Goal: Information Seeking & Learning: Learn about a topic

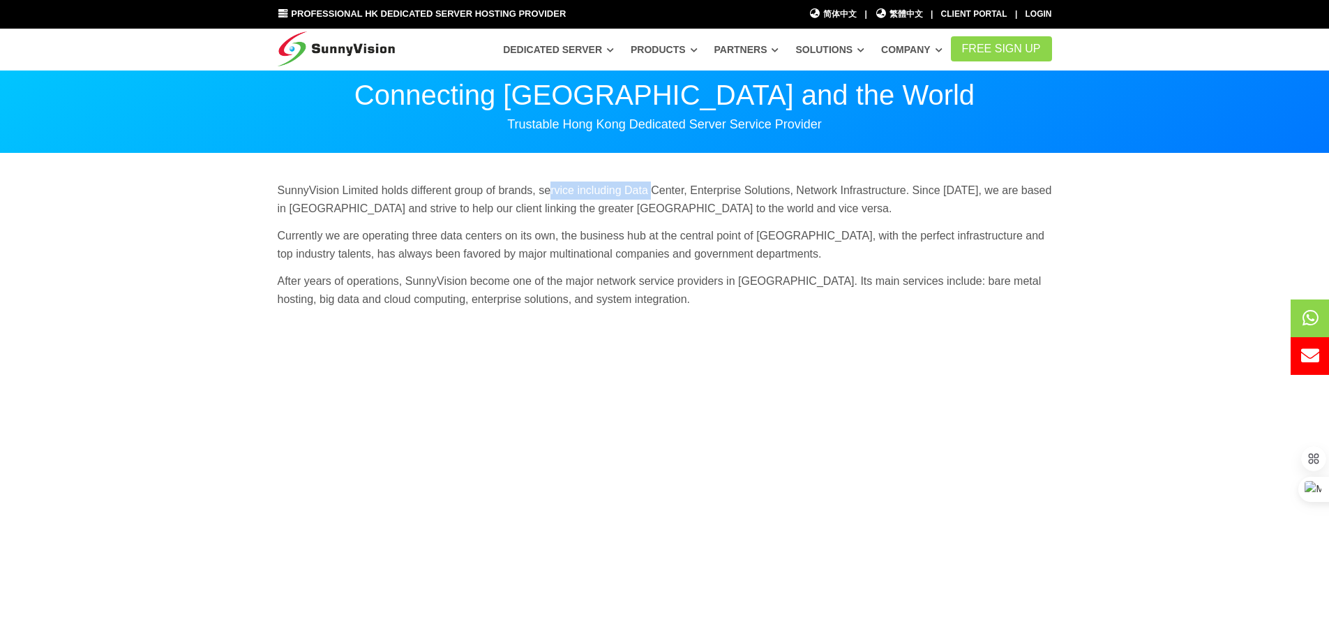
drag, startPoint x: 551, startPoint y: 187, endPoint x: 654, endPoint y: 190, distance: 103.3
click at [654, 190] on p "SunnyVision Limited holds different group of brands, service including Data Cen…" at bounding box center [665, 199] width 774 height 36
drag, startPoint x: 474, startPoint y: 193, endPoint x: 644, endPoint y: 188, distance: 170.3
click at [644, 188] on p "SunnyVision Limited holds different group of brands, service including Data Cen…" at bounding box center [665, 199] width 774 height 36
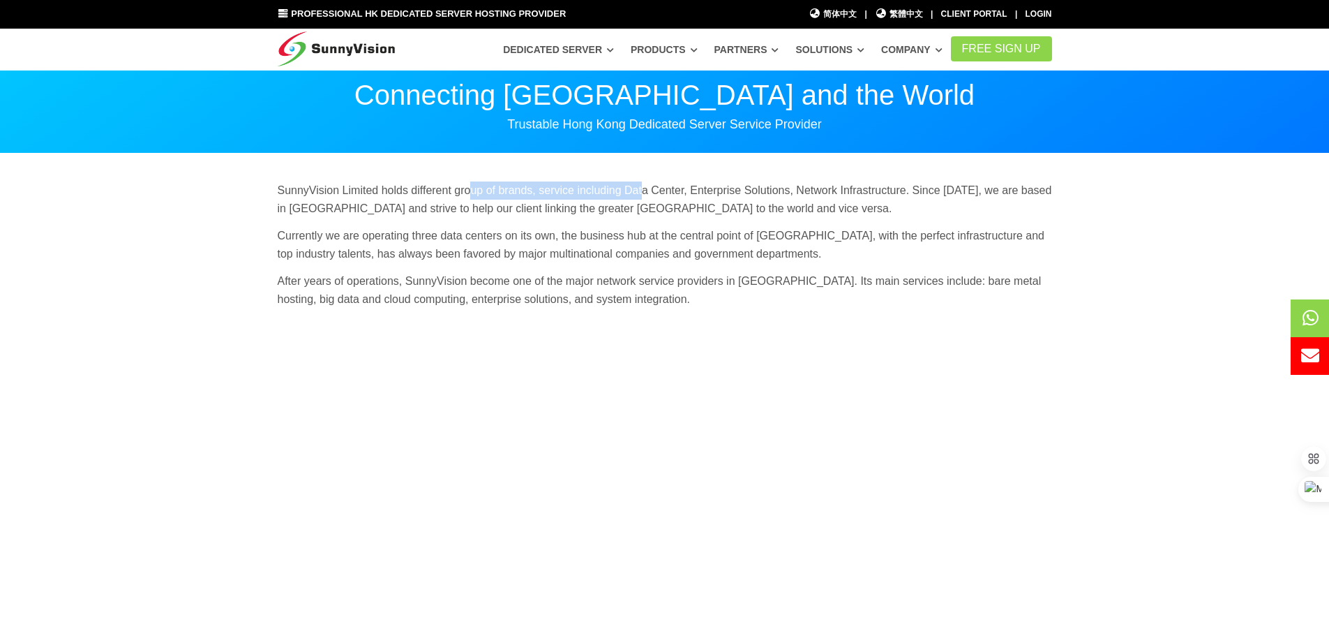
click at [644, 188] on p "SunnyVision Limited holds different group of brands, service including Data Cen…" at bounding box center [665, 199] width 774 height 36
drag, startPoint x: 701, startPoint y: 189, endPoint x: 860, endPoint y: 197, distance: 159.2
click at [858, 197] on p "SunnyVision Limited holds different group of brands, service including Data Cen…" at bounding box center [665, 199] width 774 height 36
click at [860, 197] on p "SunnyVision Limited holds different group of brands, service including Data Cen…" at bounding box center [665, 199] width 774 height 36
drag, startPoint x: 805, startPoint y: 190, endPoint x: 923, endPoint y: 190, distance: 117.9
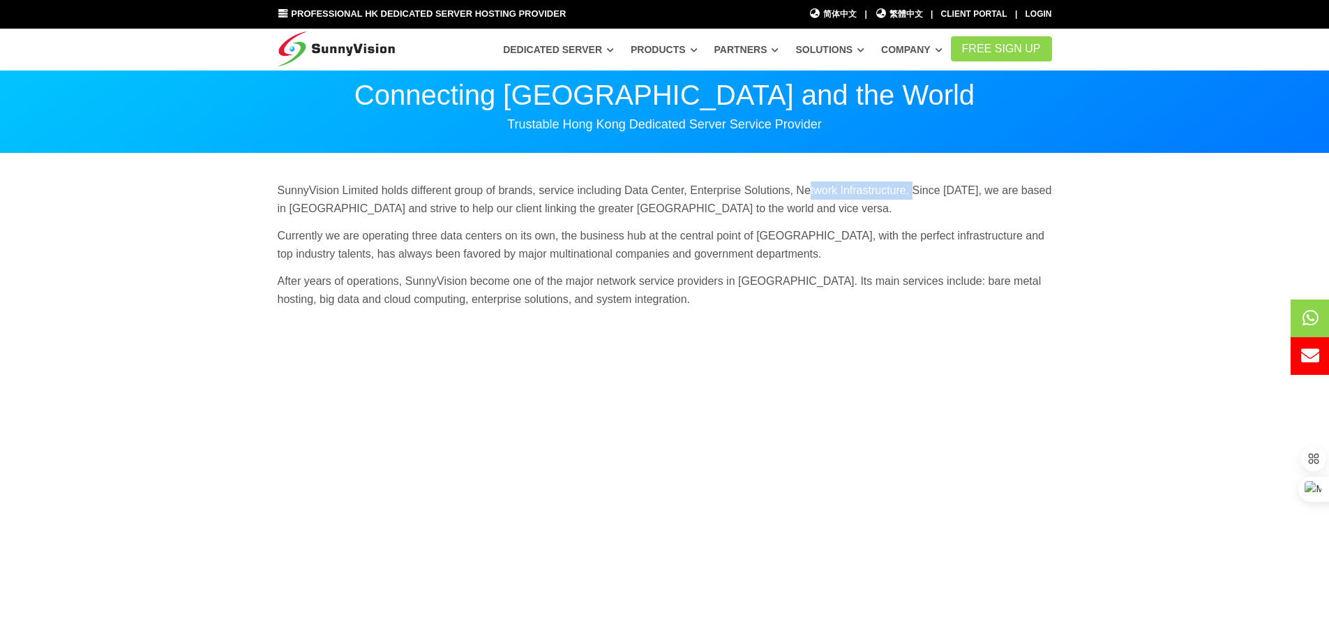
click at [920, 190] on p "SunnyVision Limited holds different group of brands, service including Data Cen…" at bounding box center [665, 199] width 774 height 36
click at [923, 190] on p "SunnyVision Limited holds different group of brands, service including Data Cen…" at bounding box center [665, 199] width 774 height 36
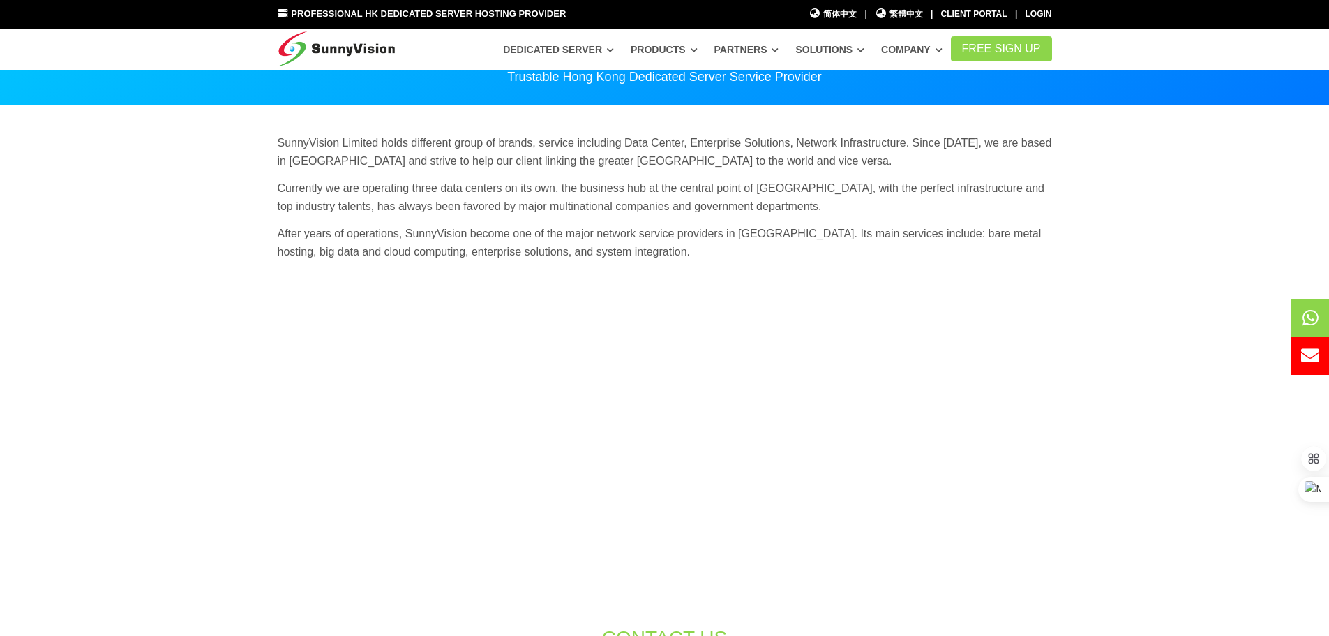
scroll to position [70, 0]
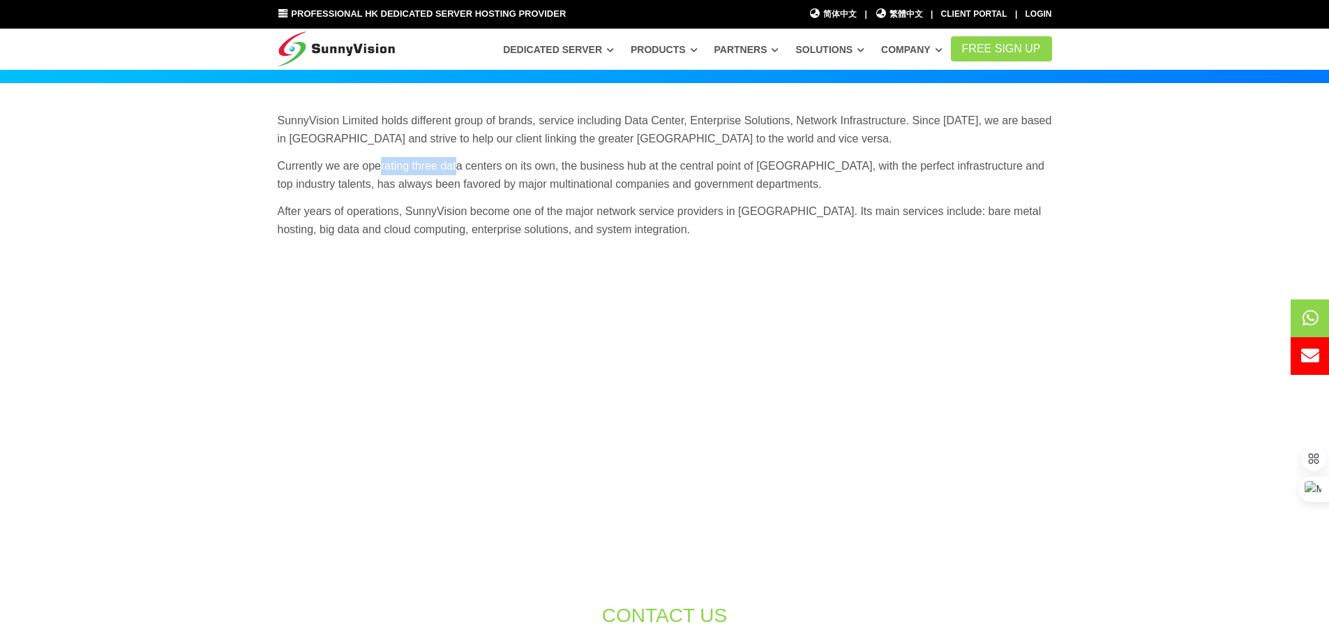
drag, startPoint x: 379, startPoint y: 172, endPoint x: 457, endPoint y: 167, distance: 78.3
click at [457, 167] on p "Currently we are operating three data centers on its own, the business hub at t…" at bounding box center [665, 175] width 774 height 36
drag, startPoint x: 457, startPoint y: 167, endPoint x: 589, endPoint y: 167, distance: 131.9
click at [589, 167] on p "Currently we are operating three data centers on its own, the business hub at t…" at bounding box center [665, 175] width 774 height 36
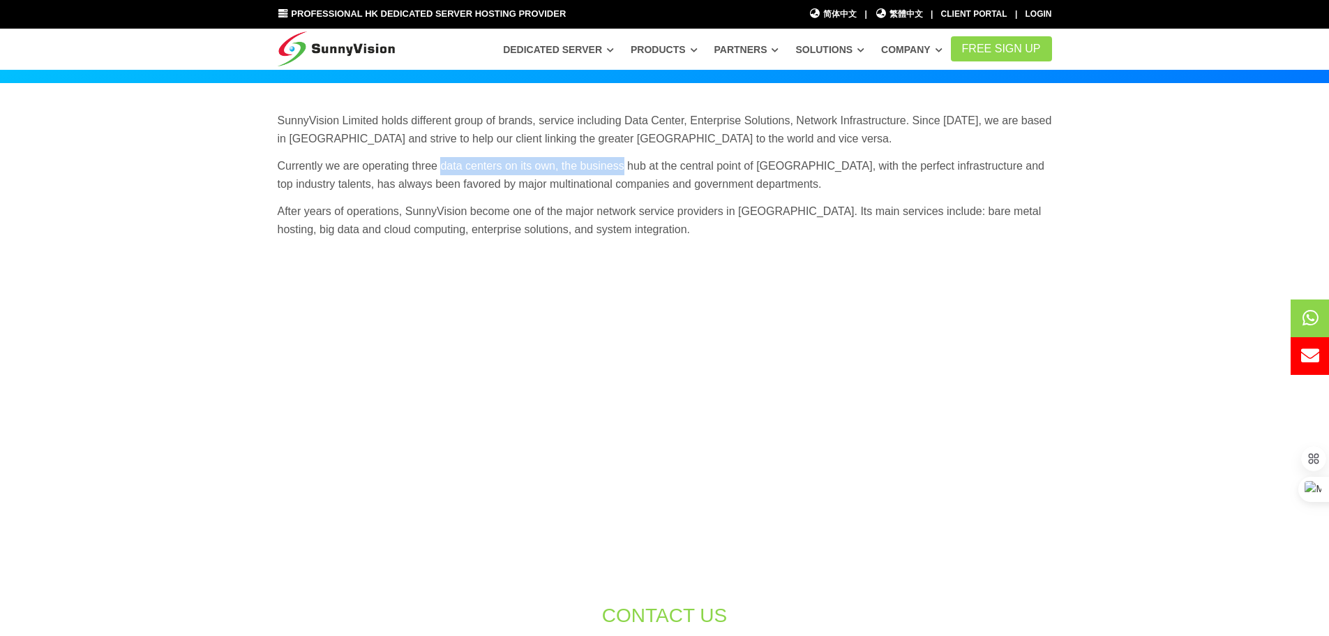
click at [589, 167] on p "Currently we are operating three data centers on its own, the business hub at t…" at bounding box center [665, 175] width 774 height 36
drag, startPoint x: 520, startPoint y: 119, endPoint x: 705, endPoint y: 130, distance: 185.2
click at [704, 130] on p "SunnyVision Limited holds different group of brands, service including Data Cen…" at bounding box center [665, 130] width 774 height 36
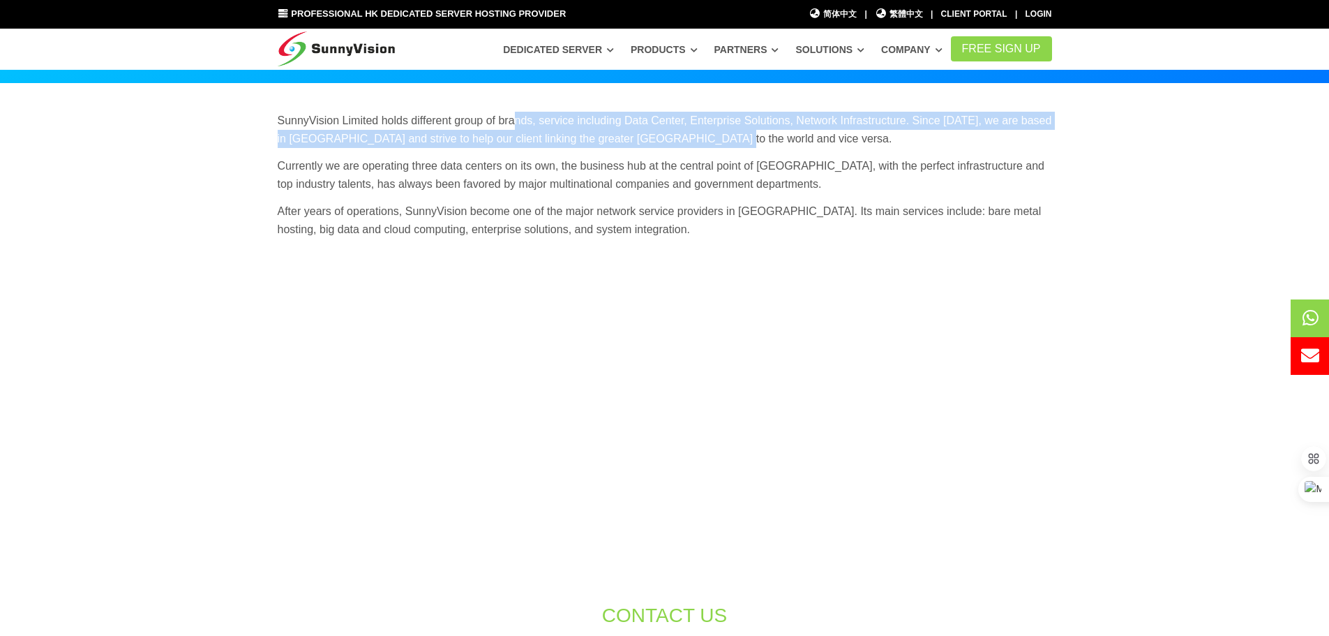
click at [705, 130] on p "SunnyVision Limited holds different group of brands, service including Data Cen…" at bounding box center [665, 130] width 774 height 36
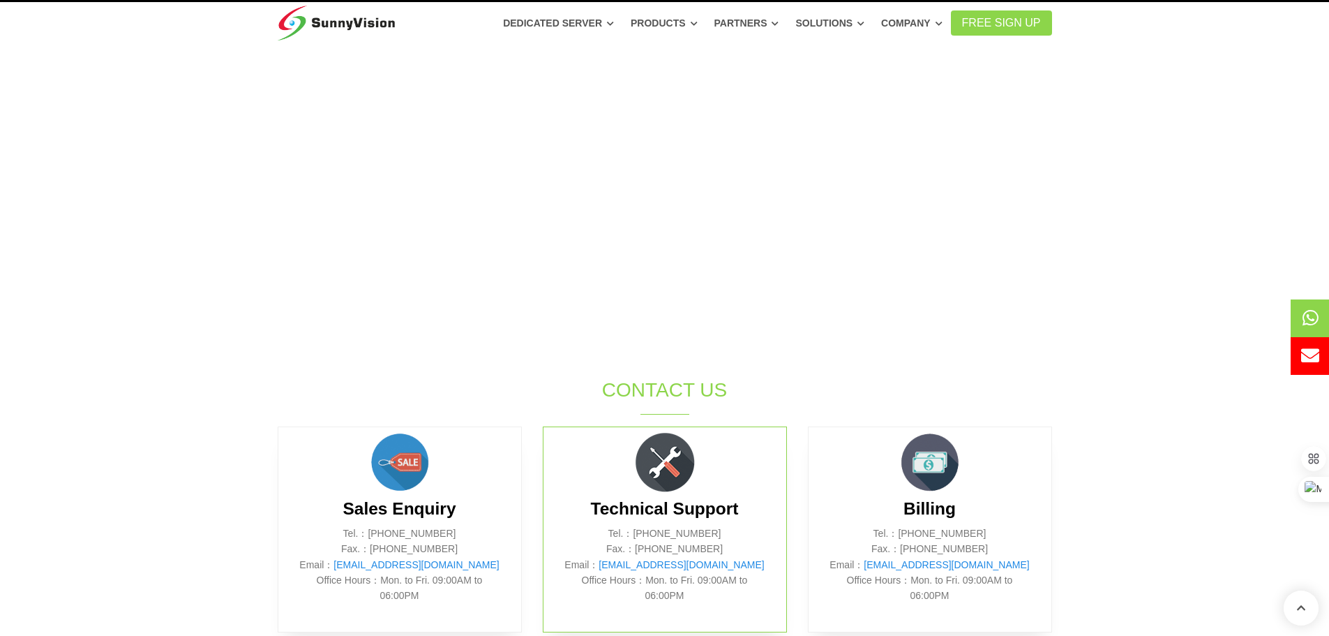
scroll to position [140, 0]
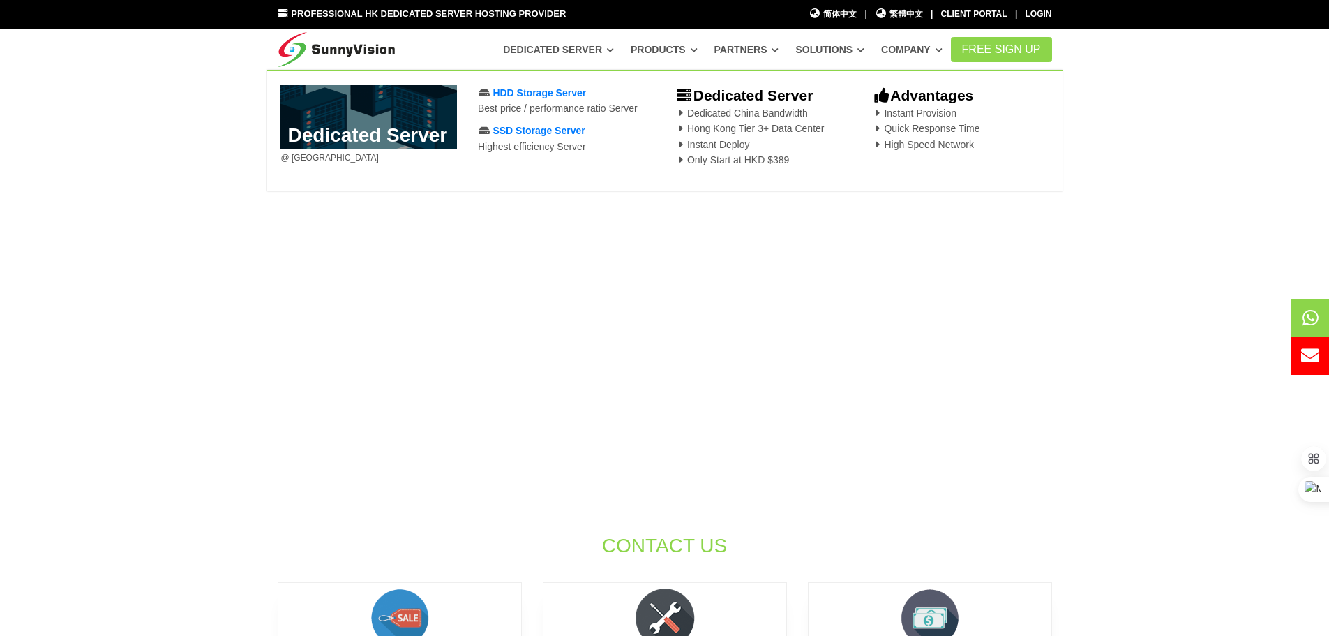
click at [569, 52] on link "Dedicated Server" at bounding box center [558, 49] width 111 height 25
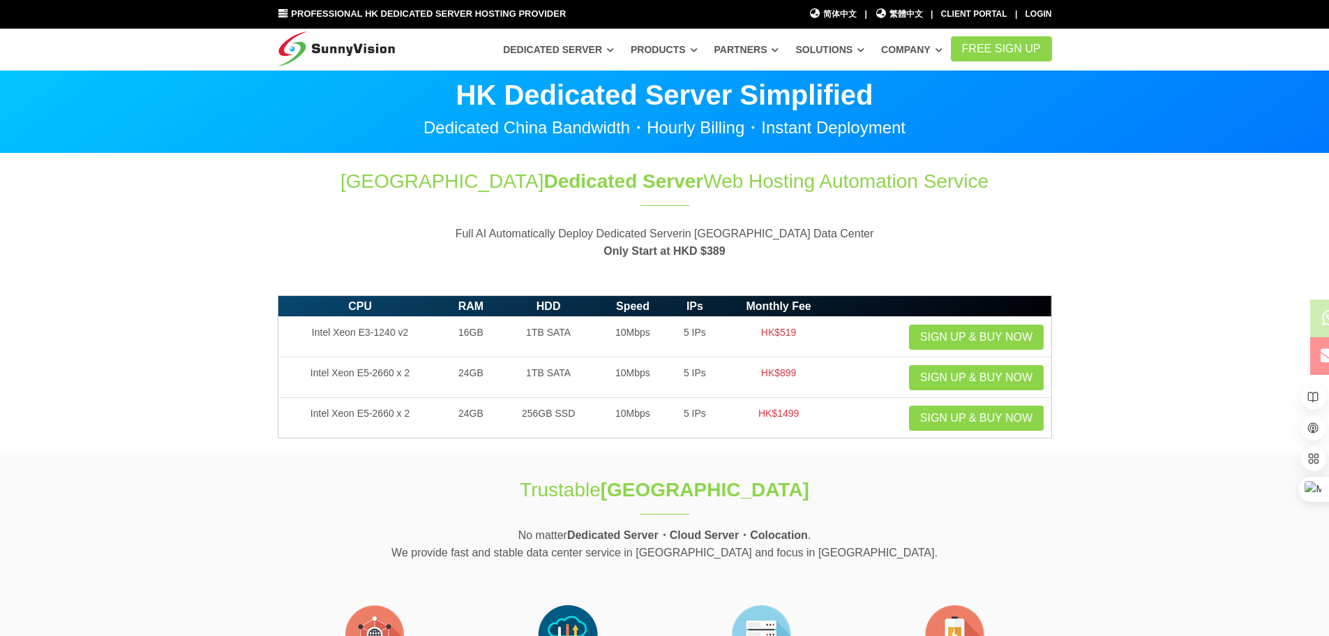
scroll to position [209, 0]
